Goal: Task Accomplishment & Management: Manage account settings

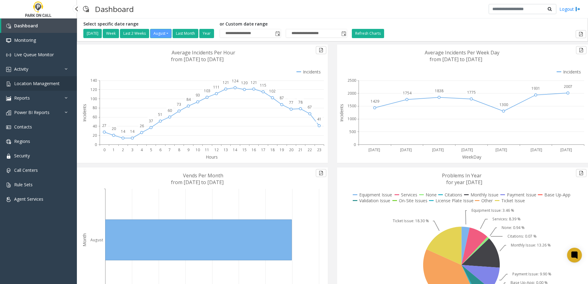
click at [30, 84] on span "Location Management" at bounding box center [37, 84] width 46 height 6
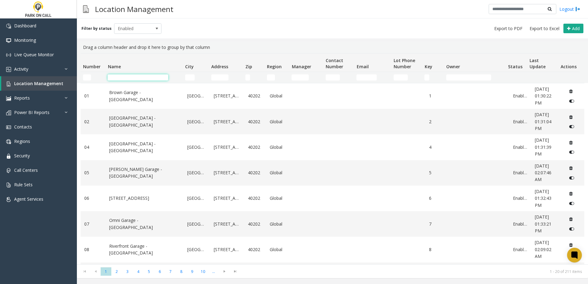
click at [135, 78] on input "Name Filter" at bounding box center [138, 77] width 61 height 6
click at [117, 80] on input "Name Filter" at bounding box center [138, 77] width 61 height 6
click at [118, 78] on input "Name Filter" at bounding box center [138, 77] width 61 height 6
click at [42, 123] on link "Contacts" at bounding box center [38, 127] width 77 height 14
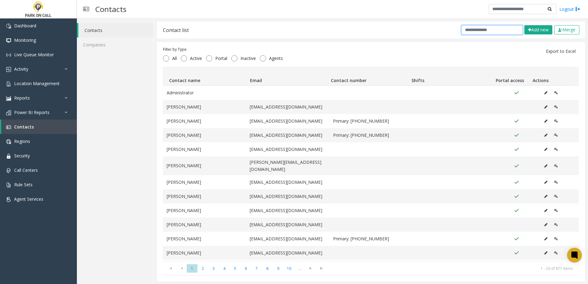
click at [464, 30] on input "text" at bounding box center [492, 30] width 62 height 10
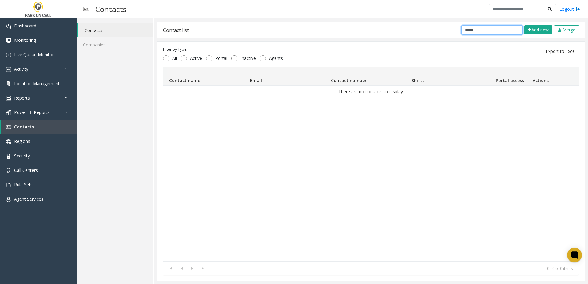
drag, startPoint x: 474, startPoint y: 31, endPoint x: 406, endPoint y: 31, distance: 68.3
click at [406, 32] on div "Contact list ***** Add new Merge" at bounding box center [371, 30] width 428 height 17
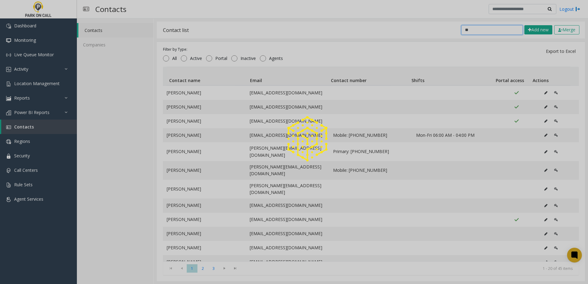
type input "*"
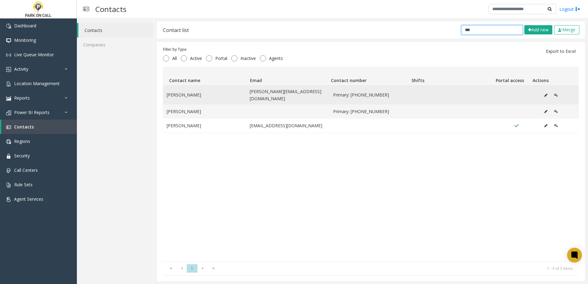
type input "***"
click at [545, 94] on icon "Data table" at bounding box center [546, 96] width 3 height 4
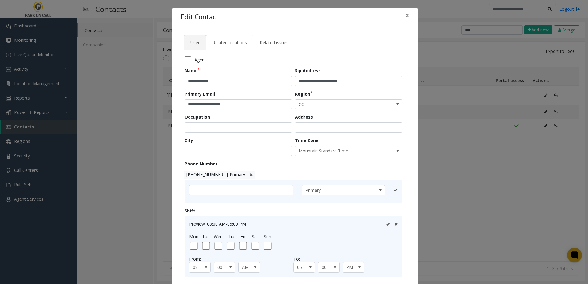
click at [238, 50] on link "Related locations" at bounding box center [229, 42] width 47 height 15
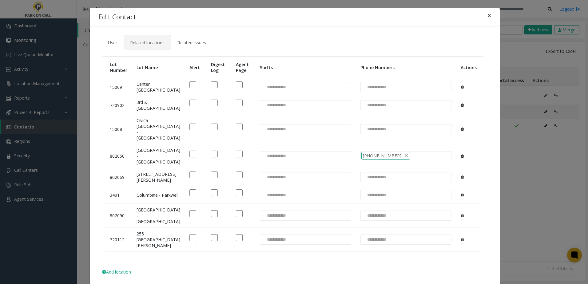
click at [488, 15] on span "×" at bounding box center [490, 15] width 4 height 9
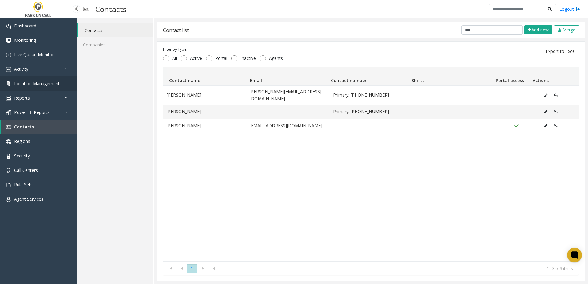
click at [53, 78] on link "Location Management" at bounding box center [38, 83] width 77 height 14
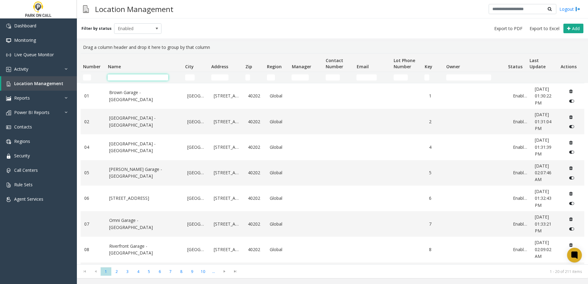
click at [118, 78] on input "Name Filter" at bounding box center [138, 77] width 61 height 6
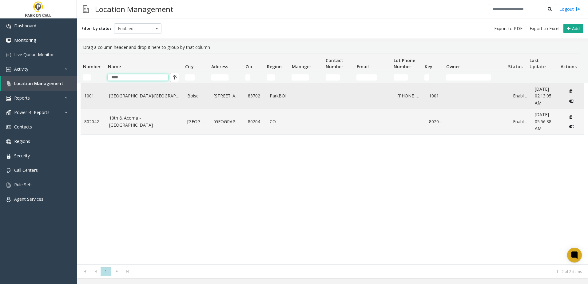
type input "****"
click at [123, 94] on link "[GEOGRAPHIC_DATA]/[GEOGRAPHIC_DATA]" at bounding box center [144, 96] width 71 height 7
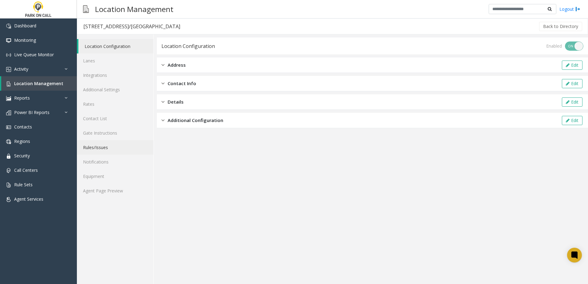
click at [105, 146] on link "Rules/Issues" at bounding box center [115, 147] width 77 height 14
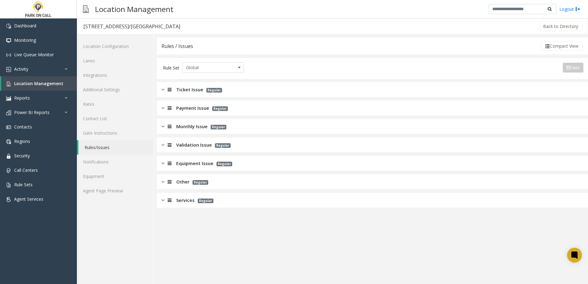
click at [190, 126] on span "Monthly Issue" at bounding box center [191, 126] width 31 height 7
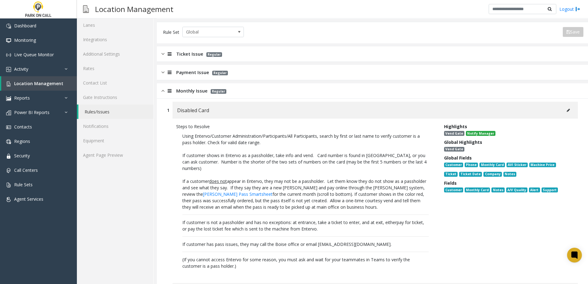
scroll to position [62, 0]
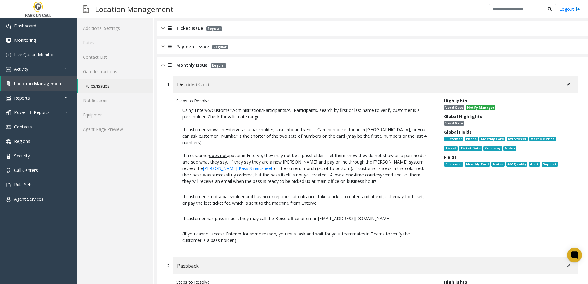
click at [567, 83] on icon at bounding box center [568, 85] width 3 height 4
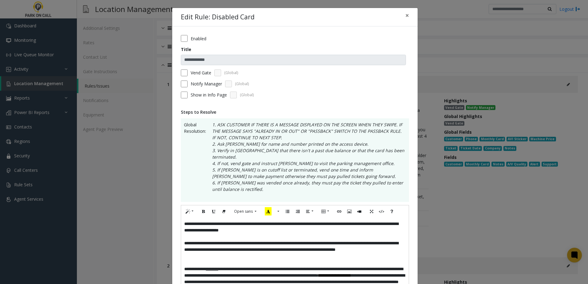
click at [184, 221] on p "**********" at bounding box center [295, 227] width 222 height 13
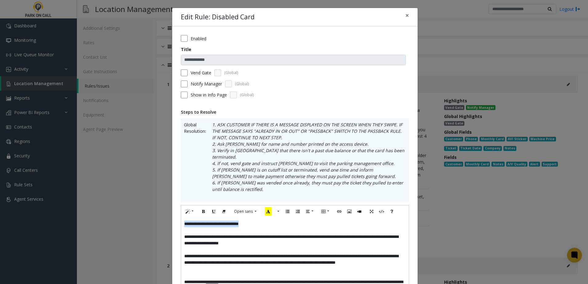
drag, startPoint x: 255, startPoint y: 220, endPoint x: 100, endPoint y: 203, distance: 156.0
click at [100, 203] on div "**********" at bounding box center [294, 142] width 588 height 284
copy p "**********"
click at [265, 207] on icon "Recent Color" at bounding box center [268, 211] width 7 height 8
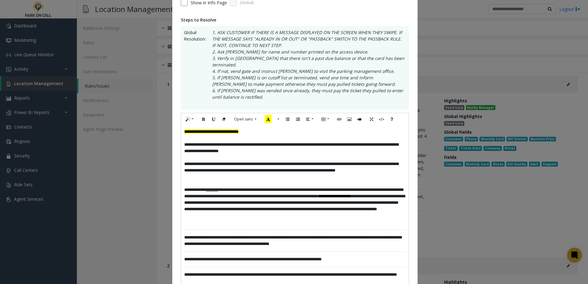
click at [270, 211] on p "**********" at bounding box center [295, 206] width 222 height 39
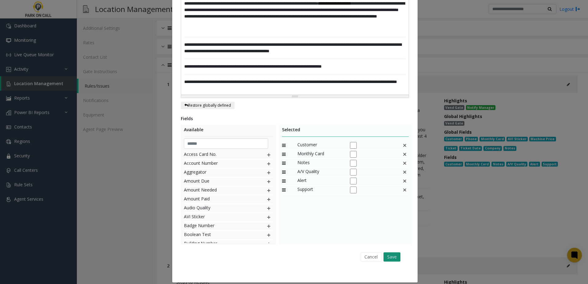
click at [394, 253] on button "Save" at bounding box center [392, 257] width 17 height 9
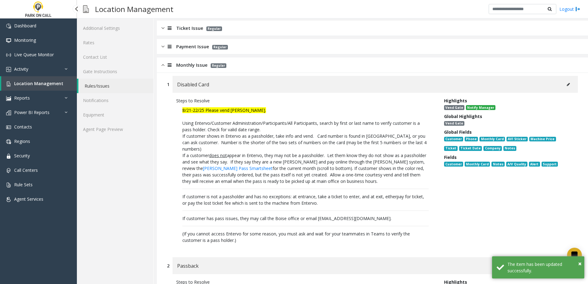
click at [58, 84] on span "Location Management" at bounding box center [38, 84] width 49 height 6
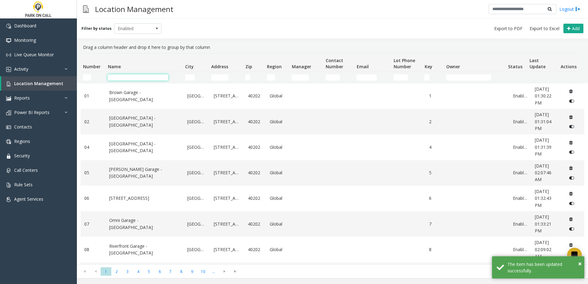
click at [153, 78] on input "Name Filter" at bounding box center [138, 77] width 61 height 6
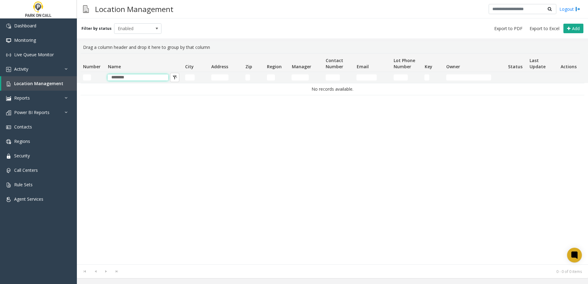
drag, startPoint x: 146, startPoint y: 74, endPoint x: 92, endPoint y: 76, distance: 53.5
click at [93, 76] on tr "********" at bounding box center [330, 77] width 499 height 11
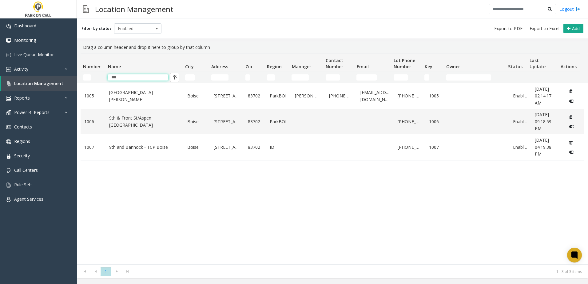
type input "***"
click at [168, 215] on div "[STREET_ADDRESS][GEOGRAPHIC_DATA][PERSON_NAME] [STREET_ADDRESS][GEOGRAPHIC_DATA…" at bounding box center [333, 174] width 504 height 182
click at [149, 117] on link "9th & Front St/Aspen [GEOGRAPHIC_DATA]" at bounding box center [144, 122] width 71 height 14
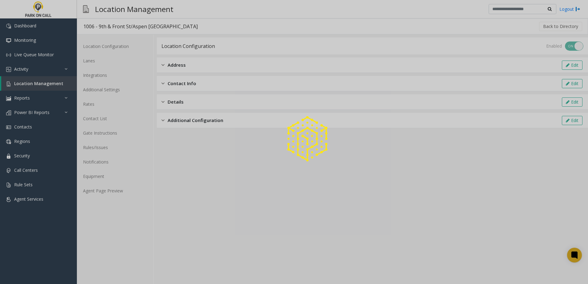
click at [103, 148] on div at bounding box center [294, 142] width 588 height 284
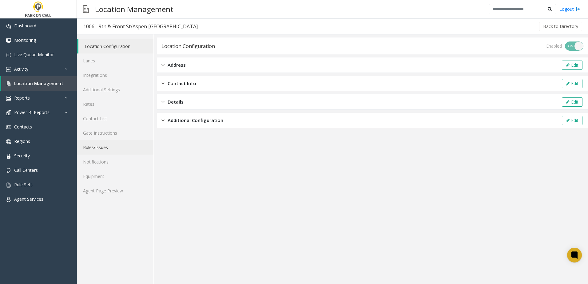
click at [103, 148] on link "Rules/Issues" at bounding box center [115, 147] width 77 height 14
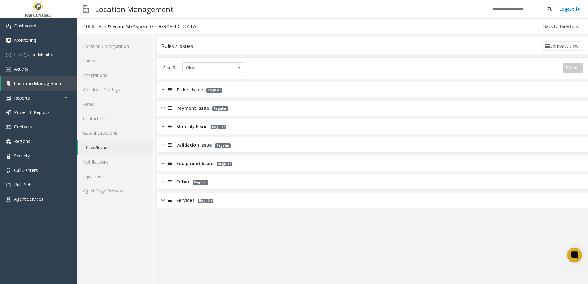
click at [179, 131] on div "Monthly Issue Regular" at bounding box center [372, 126] width 431 height 15
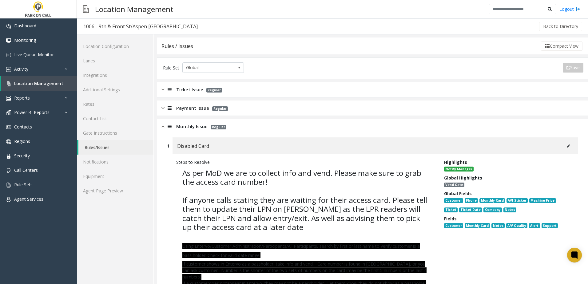
scroll to position [62, 0]
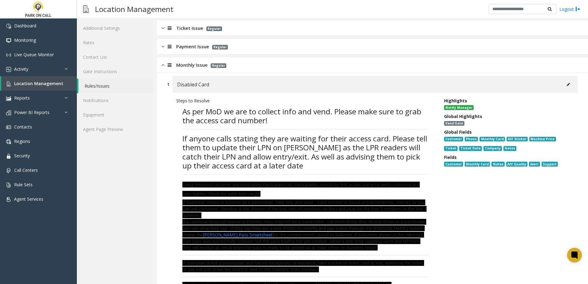
click at [132, 6] on h3 "Location Management" at bounding box center [134, 9] width 85 height 15
click at [31, 128] on span "Contacts" at bounding box center [23, 127] width 18 height 6
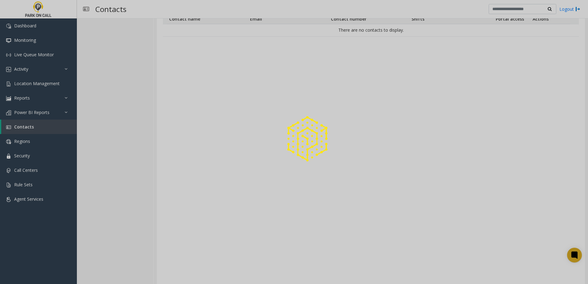
scroll to position [0, 0]
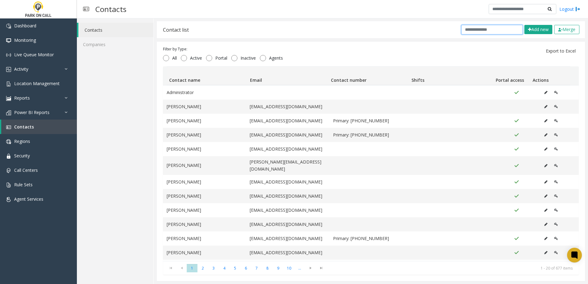
click at [500, 27] on input "text" at bounding box center [492, 30] width 62 height 10
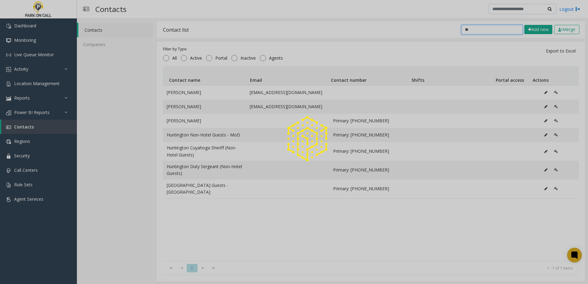
type input "*"
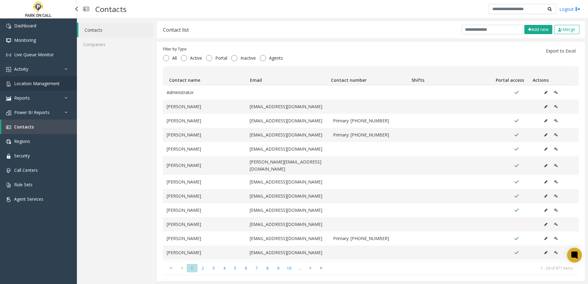
click at [30, 86] on span "Location Management" at bounding box center [37, 84] width 46 height 6
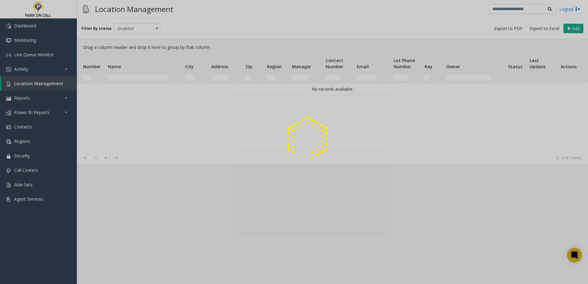
click at [130, 76] on div at bounding box center [294, 142] width 588 height 284
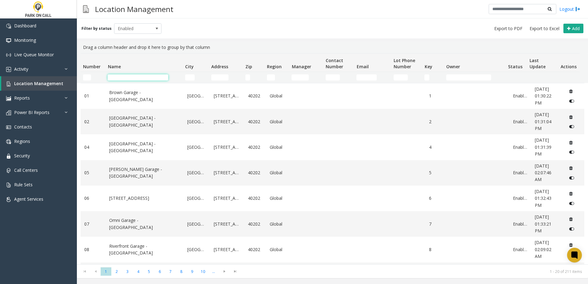
click at [130, 78] on input "Name Filter" at bounding box center [138, 77] width 61 height 6
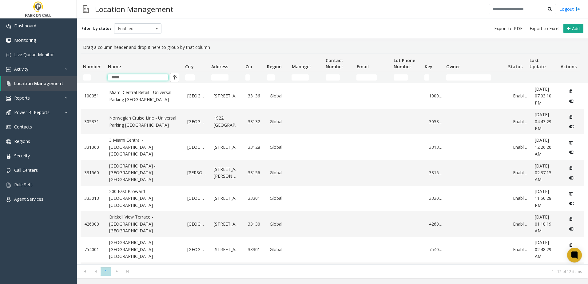
type input "*****"
click at [279, 22] on div "Filter by status Enabled Add" at bounding box center [332, 28] width 511 height 20
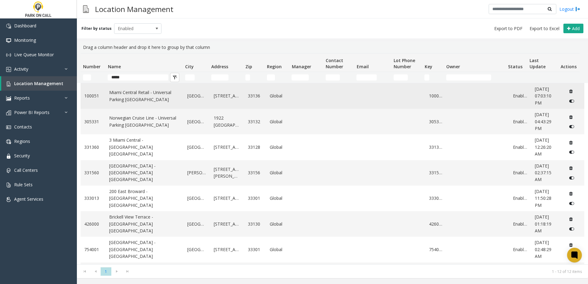
click at [132, 92] on link "Miami Central Retail - Universal Parking [GEOGRAPHIC_DATA]" at bounding box center [144, 96] width 71 height 14
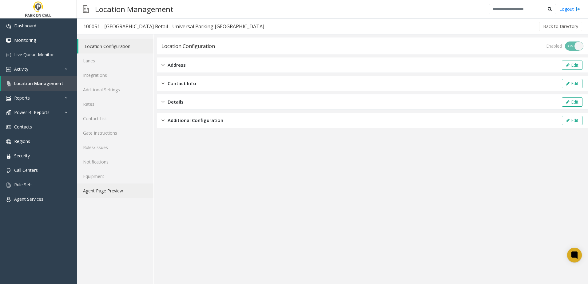
click at [120, 191] on link "Agent Page Preview" at bounding box center [115, 191] width 77 height 14
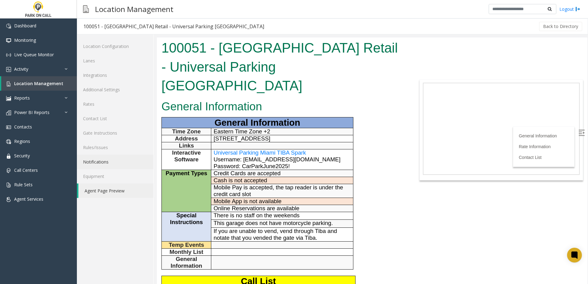
scroll to position [62, 0]
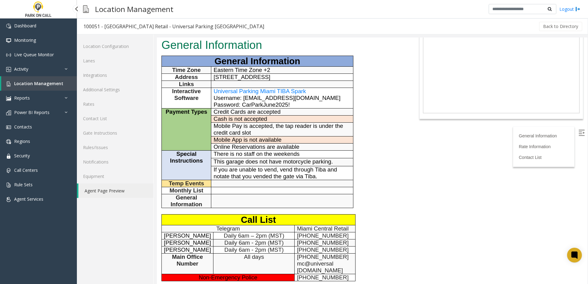
click at [46, 82] on span "Location Management" at bounding box center [38, 84] width 49 height 6
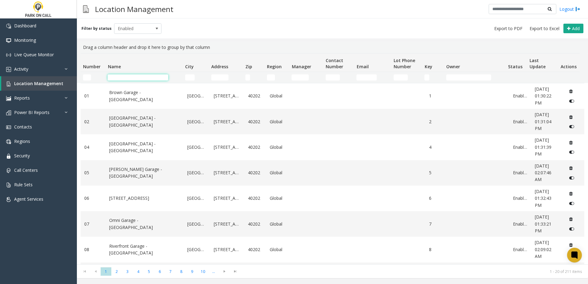
click at [134, 80] on input "Name Filter" at bounding box center [138, 77] width 61 height 6
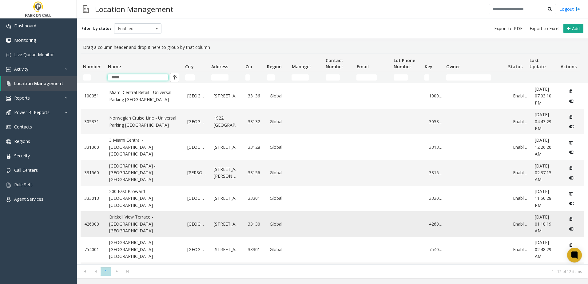
type input "*****"
click at [150, 223] on link "Brickell View Terrace - [GEOGRAPHIC_DATA] [GEOGRAPHIC_DATA]" at bounding box center [144, 224] width 71 height 21
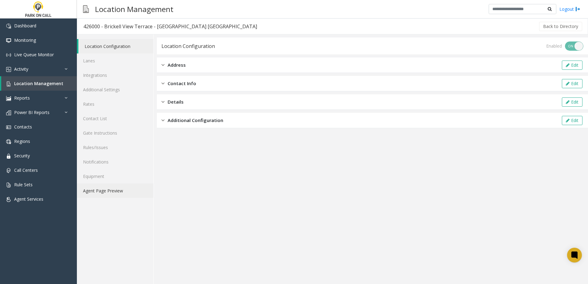
click at [101, 191] on link "Agent Page Preview" at bounding box center [115, 191] width 77 height 14
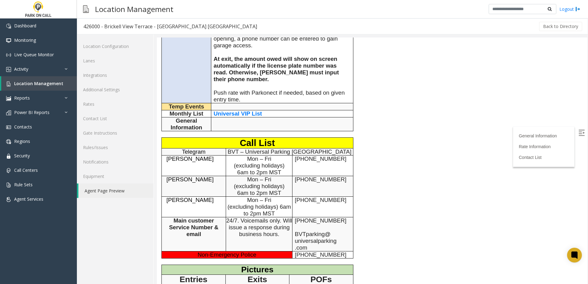
scroll to position [185, 0]
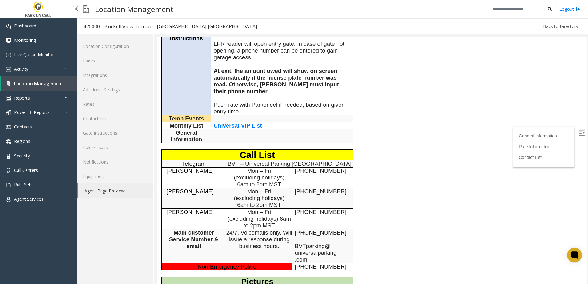
click at [50, 83] on span "Location Management" at bounding box center [38, 84] width 49 height 6
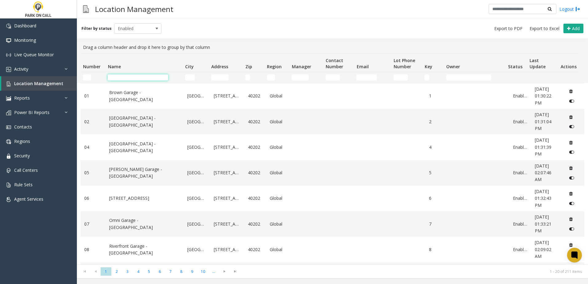
drag, startPoint x: 143, startPoint y: 78, endPoint x: 149, endPoint y: 77, distance: 5.6
click at [143, 78] on input "Name Filter" at bounding box center [138, 77] width 61 height 6
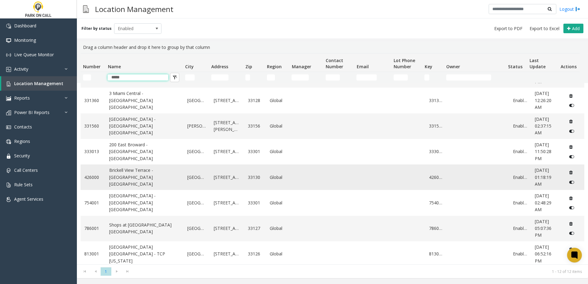
scroll to position [62, 0]
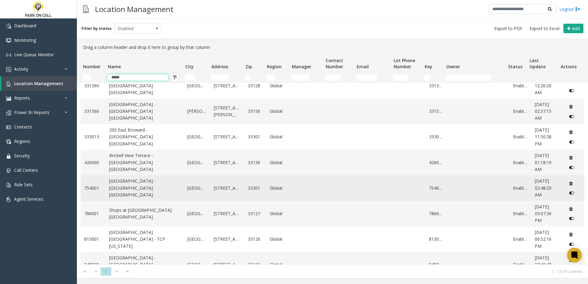
type input "*****"
click at [128, 190] on link "[GEOGRAPHIC_DATA] - [GEOGRAPHIC_DATA] [GEOGRAPHIC_DATA]" at bounding box center [144, 188] width 71 height 21
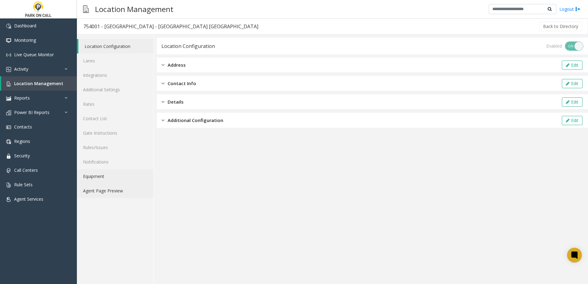
click at [107, 184] on ul "Location Configuration Lanes Integrations Additional Settings Rates Contact Lis…" at bounding box center [115, 118] width 77 height 159
click at [106, 191] on link "Agent Page Preview" at bounding box center [115, 191] width 77 height 14
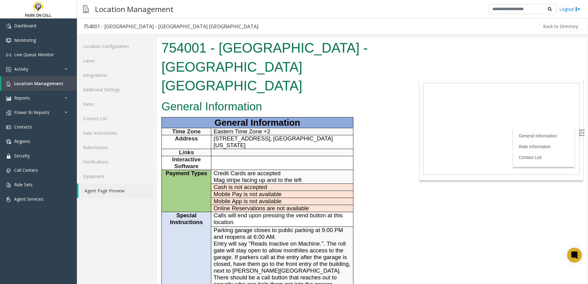
scroll to position [154, 0]
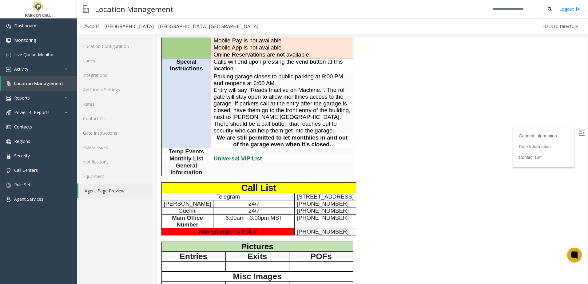
click at [370, 179] on div "General Information General Information Time Zone Eastern Time Zone +2 Address …" at bounding box center [282, 133] width 251 height 378
click at [46, 84] on span "Location Management" at bounding box center [38, 84] width 49 height 6
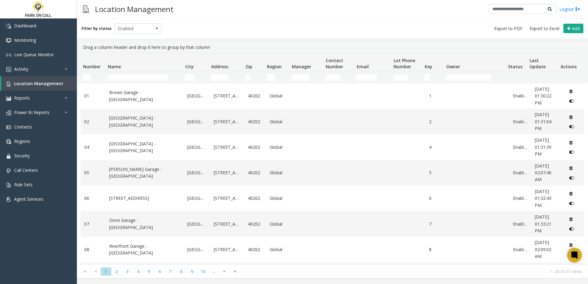
click at [139, 73] on td "Name Filter" at bounding box center [143, 77] width 77 height 11
click at [137, 74] on td "Name Filter" at bounding box center [143, 77] width 77 height 11
click at [136, 76] on input "Name Filter" at bounding box center [138, 77] width 61 height 6
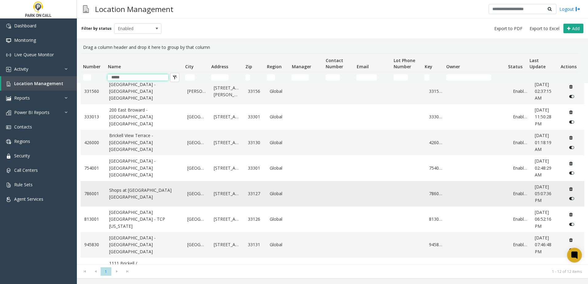
scroll to position [92, 0]
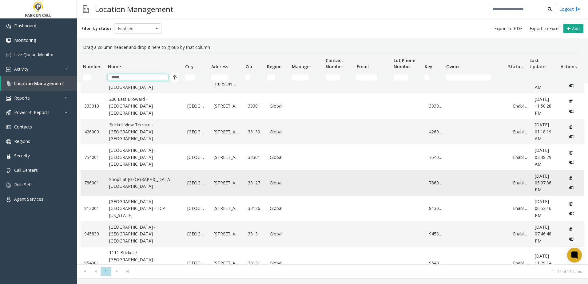
type input "*****"
click at [141, 183] on link "Shops at [GEOGRAPHIC_DATA] [GEOGRAPHIC_DATA]" at bounding box center [144, 183] width 71 height 14
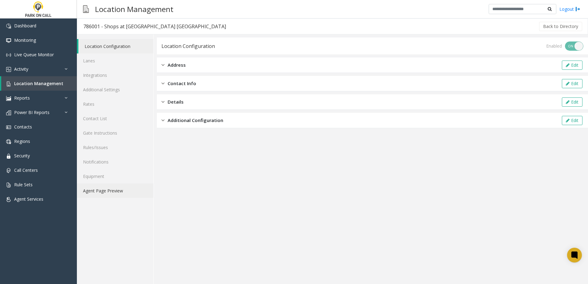
click at [115, 190] on link "Agent Page Preview" at bounding box center [115, 191] width 77 height 14
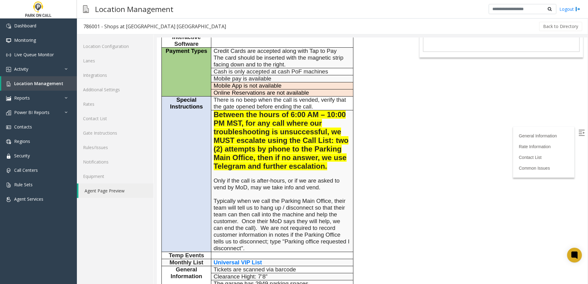
scroll to position [215, 0]
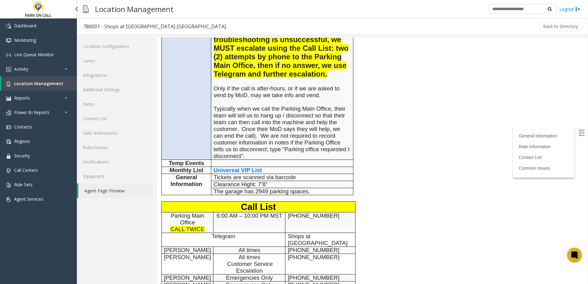
click at [35, 82] on span "Location Management" at bounding box center [38, 84] width 49 height 6
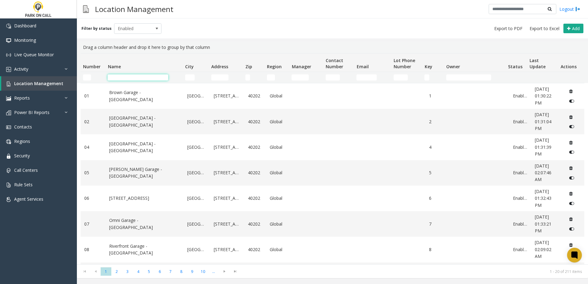
click at [136, 79] on input "Name Filter" at bounding box center [138, 77] width 61 height 6
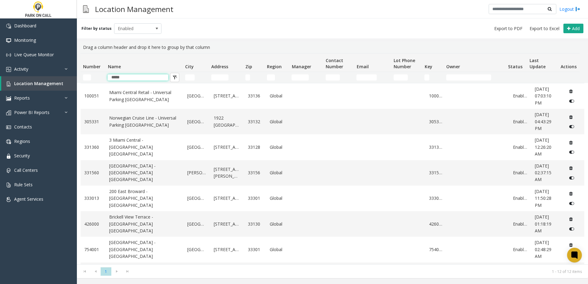
click at [155, 63] on th "Name" at bounding box center [143, 63] width 77 height 18
type input "*****"
drag, startPoint x: 247, startPoint y: 52, endPoint x: 242, endPoint y: 47, distance: 6.7
click at [247, 51] on div "Drag a column header and drop it here to group by that column" at bounding box center [333, 48] width 504 height 12
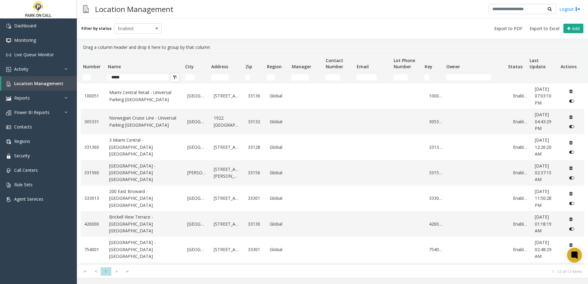
click at [242, 47] on div "Drag a column header and drop it here to group by that column" at bounding box center [333, 48] width 504 height 12
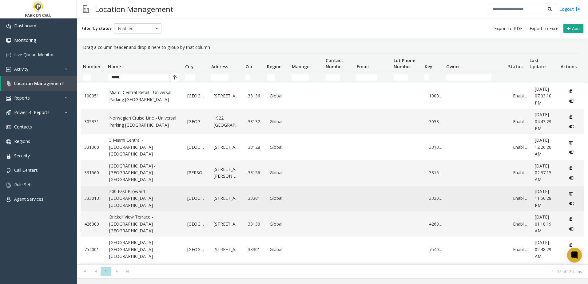
click at [146, 201] on link "200 East Broward - [GEOGRAPHIC_DATA] [GEOGRAPHIC_DATA]" at bounding box center [144, 198] width 71 height 21
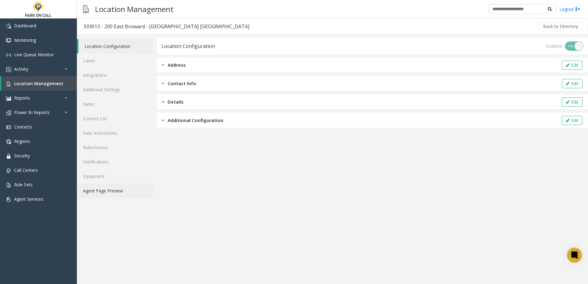
click at [122, 197] on link "Agent Page Preview" at bounding box center [115, 191] width 77 height 14
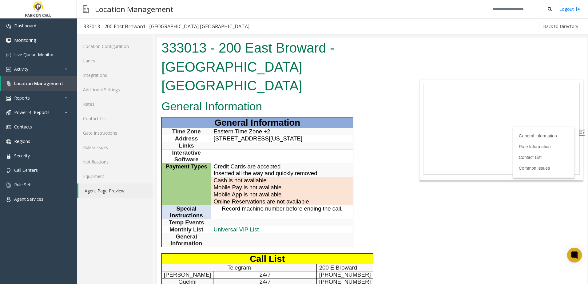
click at [378, 153] on div "General Information General Information Time Zone Eastern Time Zone +2 Address …" at bounding box center [282, 252] width 251 height 309
click at [402, 185] on div "General Information General Information Time Zone Eastern Time Zone +2 Address …" at bounding box center [282, 252] width 251 height 309
click at [414, 224] on body "333013 - 200 East Broward - [GEOGRAPHIC_DATA] [GEOGRAPHIC_DATA] General Informa…" at bounding box center [372, 161] width 431 height 247
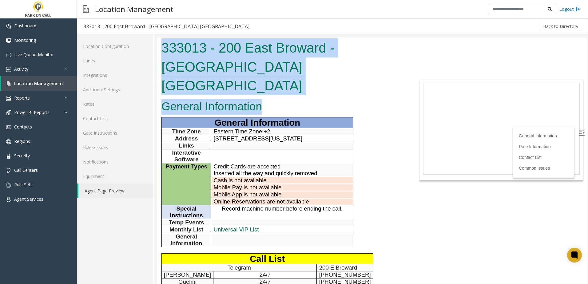
drag, startPoint x: 163, startPoint y: 45, endPoint x: 264, endPoint y: 86, distance: 109.1
click at [264, 86] on body "333013 - 200 East Broward - [GEOGRAPHIC_DATA] [GEOGRAPHIC_DATA] General Informa…" at bounding box center [372, 161] width 431 height 247
click at [264, 99] on h2 "General Information" at bounding box center [283, 107] width 242 height 16
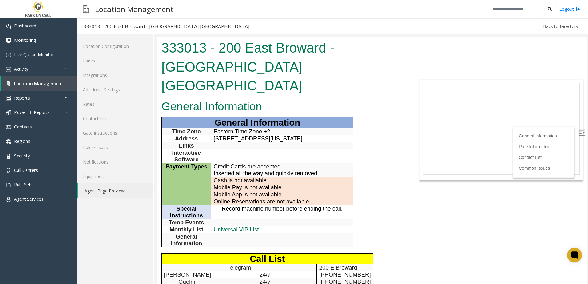
click at [262, 99] on h2 "General Information" at bounding box center [283, 107] width 242 height 16
click at [290, 58] on h1 "333013 - 200 East Broward - [GEOGRAPHIC_DATA] [GEOGRAPHIC_DATA]" at bounding box center [283, 66] width 242 height 57
click at [414, 212] on body "333013 - 200 East Broward - [GEOGRAPHIC_DATA] [GEOGRAPHIC_DATA] General Informa…" at bounding box center [372, 161] width 431 height 247
click at [45, 81] on span "Location Management" at bounding box center [38, 84] width 49 height 6
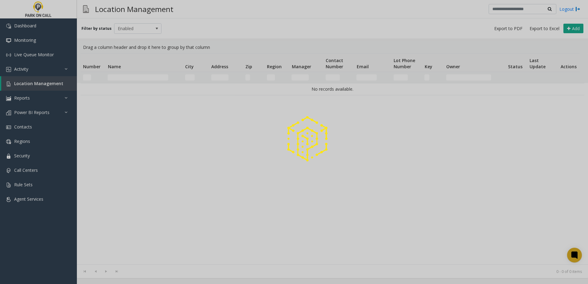
click at [124, 77] on div at bounding box center [294, 142] width 588 height 284
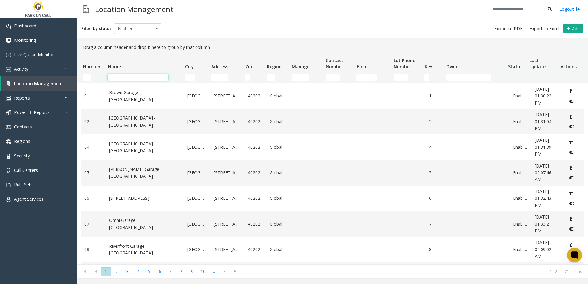
click at [127, 75] on input "Name Filter" at bounding box center [138, 77] width 61 height 6
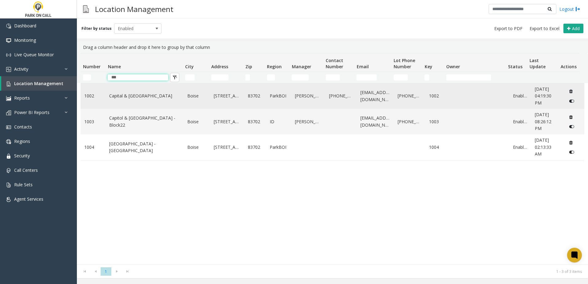
type input "***"
click at [139, 96] on link "Capital & [GEOGRAPHIC_DATA]" at bounding box center [144, 96] width 71 height 7
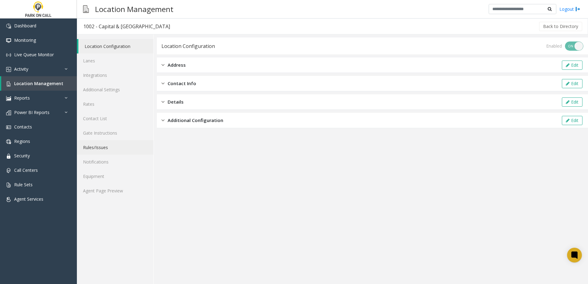
click at [93, 151] on link "Rules/Issues" at bounding box center [115, 147] width 77 height 14
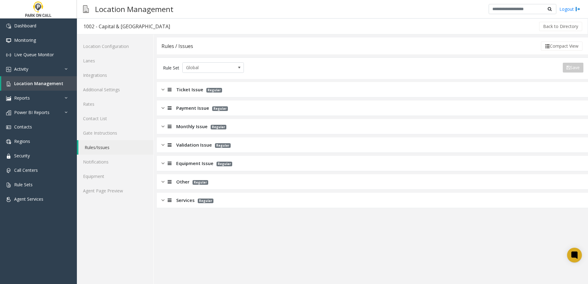
click at [178, 185] on span "Other" at bounding box center [182, 181] width 13 height 7
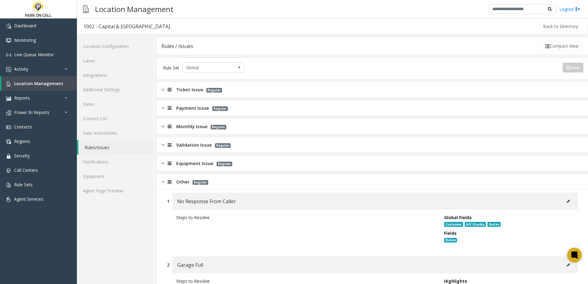
click at [198, 167] on div "Equipment Issue Regular" at bounding box center [372, 163] width 431 height 15
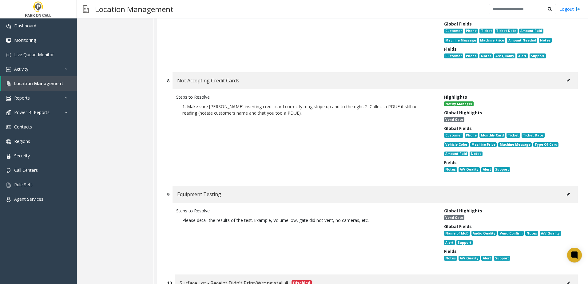
scroll to position [954, 0]
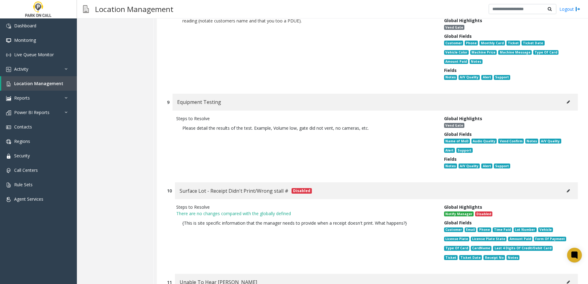
click at [567, 100] on icon at bounding box center [568, 102] width 3 height 4
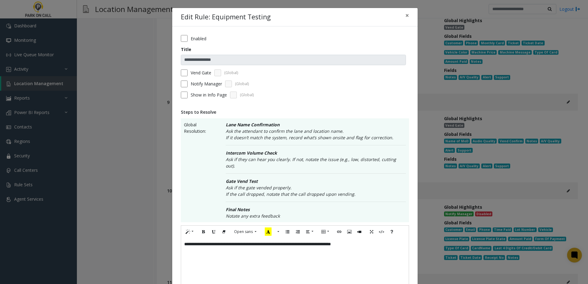
scroll to position [185, 0]
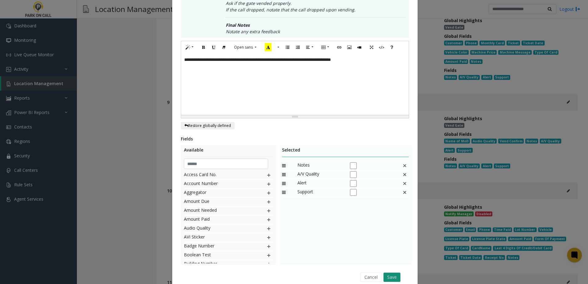
click at [391, 273] on button "Save" at bounding box center [392, 277] width 17 height 9
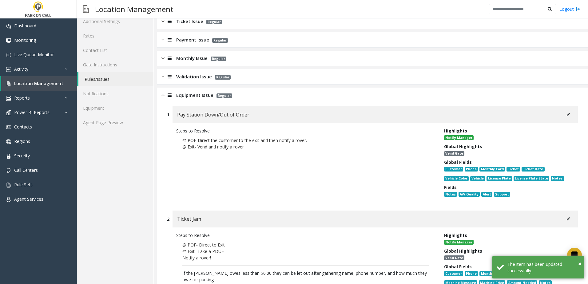
scroll to position [0, 0]
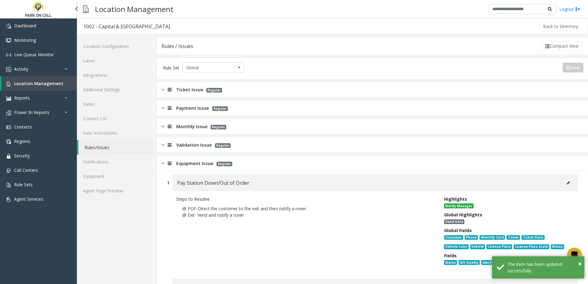
click at [43, 82] on span "Location Management" at bounding box center [38, 84] width 49 height 6
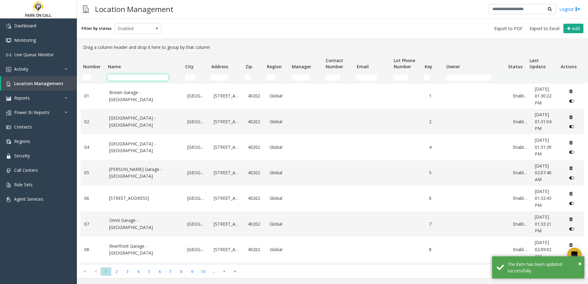
click at [137, 77] on input "Name Filter" at bounding box center [138, 77] width 61 height 6
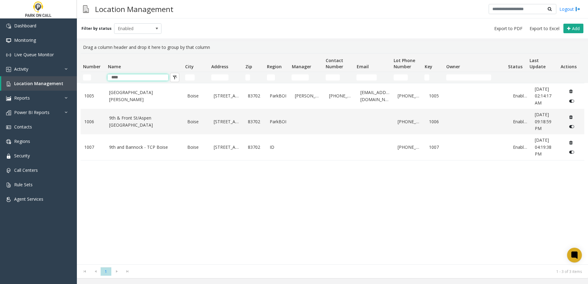
type input "***"
click at [139, 194] on div "[STREET_ADDRESS][GEOGRAPHIC_DATA][PERSON_NAME] [STREET_ADDRESS][GEOGRAPHIC_DATA…" at bounding box center [333, 174] width 504 height 182
click at [136, 117] on link "9th & Front St/Aspen [GEOGRAPHIC_DATA]" at bounding box center [144, 122] width 71 height 14
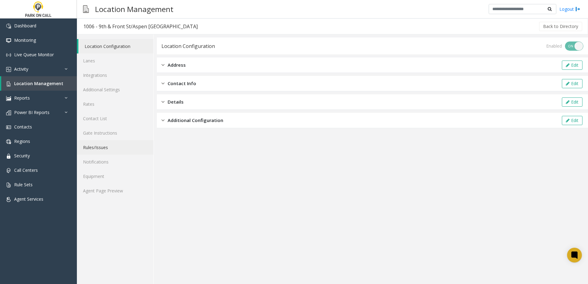
click at [118, 148] on link "Rules/Issues" at bounding box center [115, 147] width 77 height 14
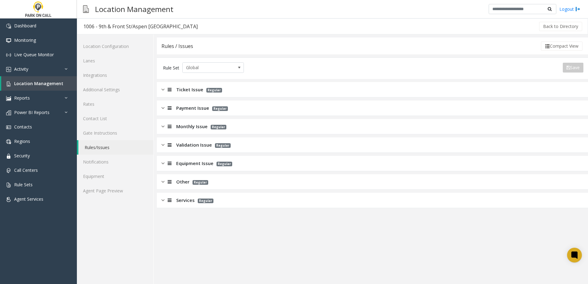
click at [202, 164] on span "Equipment Issue" at bounding box center [194, 163] width 37 height 7
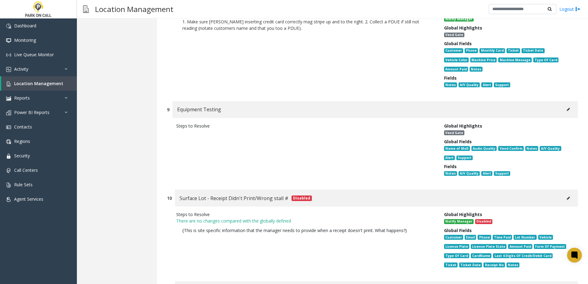
scroll to position [954, 0]
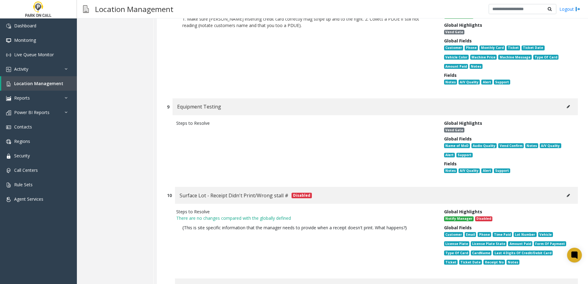
click at [567, 105] on icon at bounding box center [568, 107] width 3 height 4
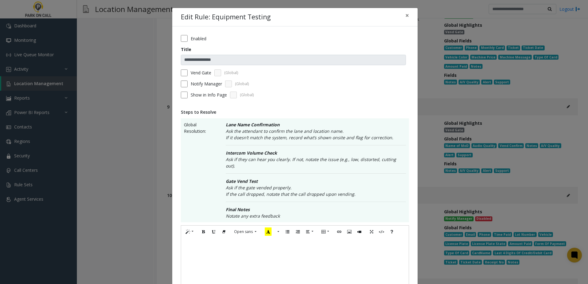
click at [186, 75] on div "Vend Gate (Global)" at bounding box center [295, 73] width 228 height 7
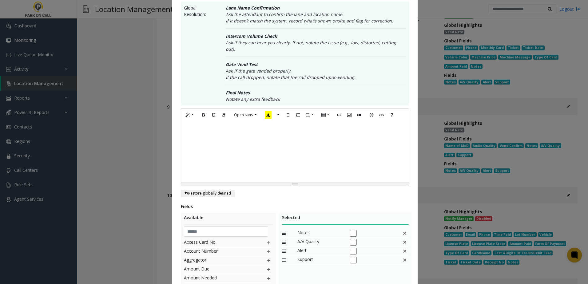
scroll to position [185, 0]
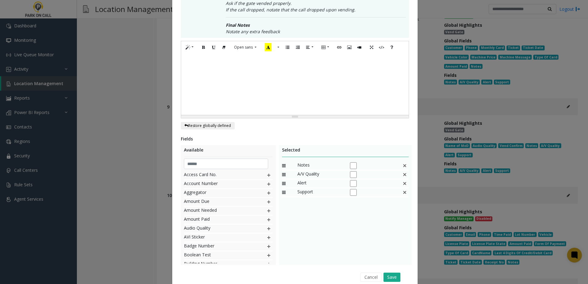
drag, startPoint x: 394, startPoint y: 271, endPoint x: 489, endPoint y: 249, distance: 97.0
click at [394, 273] on button "Save" at bounding box center [392, 277] width 17 height 9
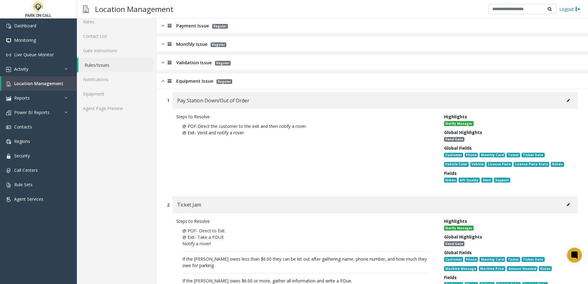
scroll to position [0, 0]
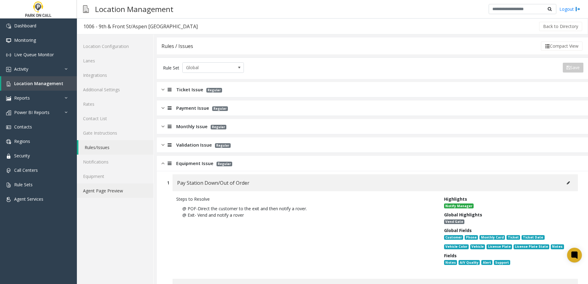
click at [134, 191] on link "Agent Page Preview" at bounding box center [115, 191] width 77 height 14
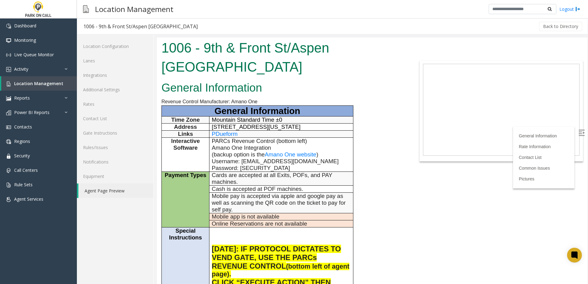
click at [238, 19] on div "Back to Directory" at bounding box center [393, 26] width 379 height 15
click at [43, 71] on link "Activity" at bounding box center [38, 69] width 77 height 14
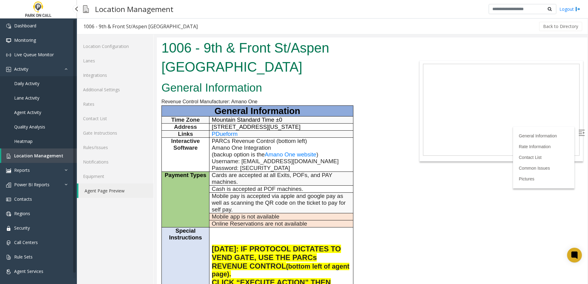
click at [42, 82] on link "Daily Activity" at bounding box center [38, 83] width 77 height 14
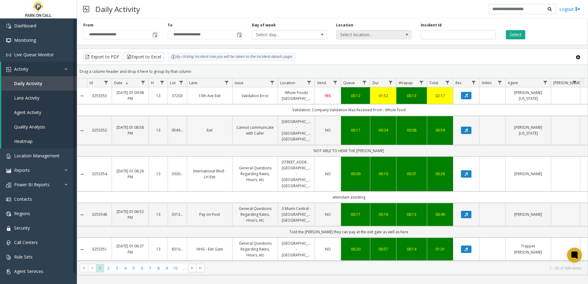
click at [376, 36] on span "Select location..." at bounding box center [367, 34] width 60 height 9
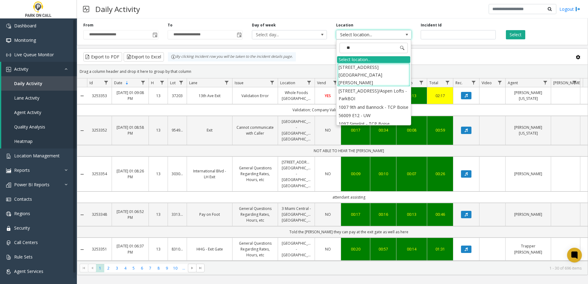
type input "***"
click at [381, 88] on li "[STREET_ADDRESS]/Aspen Lofts - ParkBOI" at bounding box center [373, 95] width 73 height 16
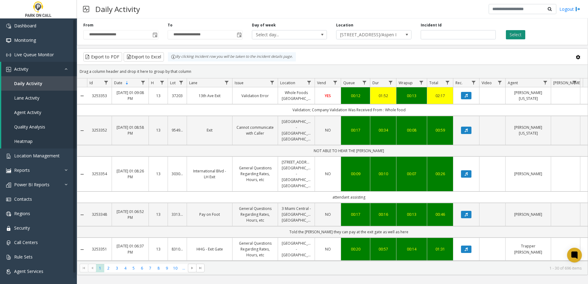
click at [511, 36] on button "Select" at bounding box center [515, 34] width 19 height 9
